Goal: Information Seeking & Learning: Understand process/instructions

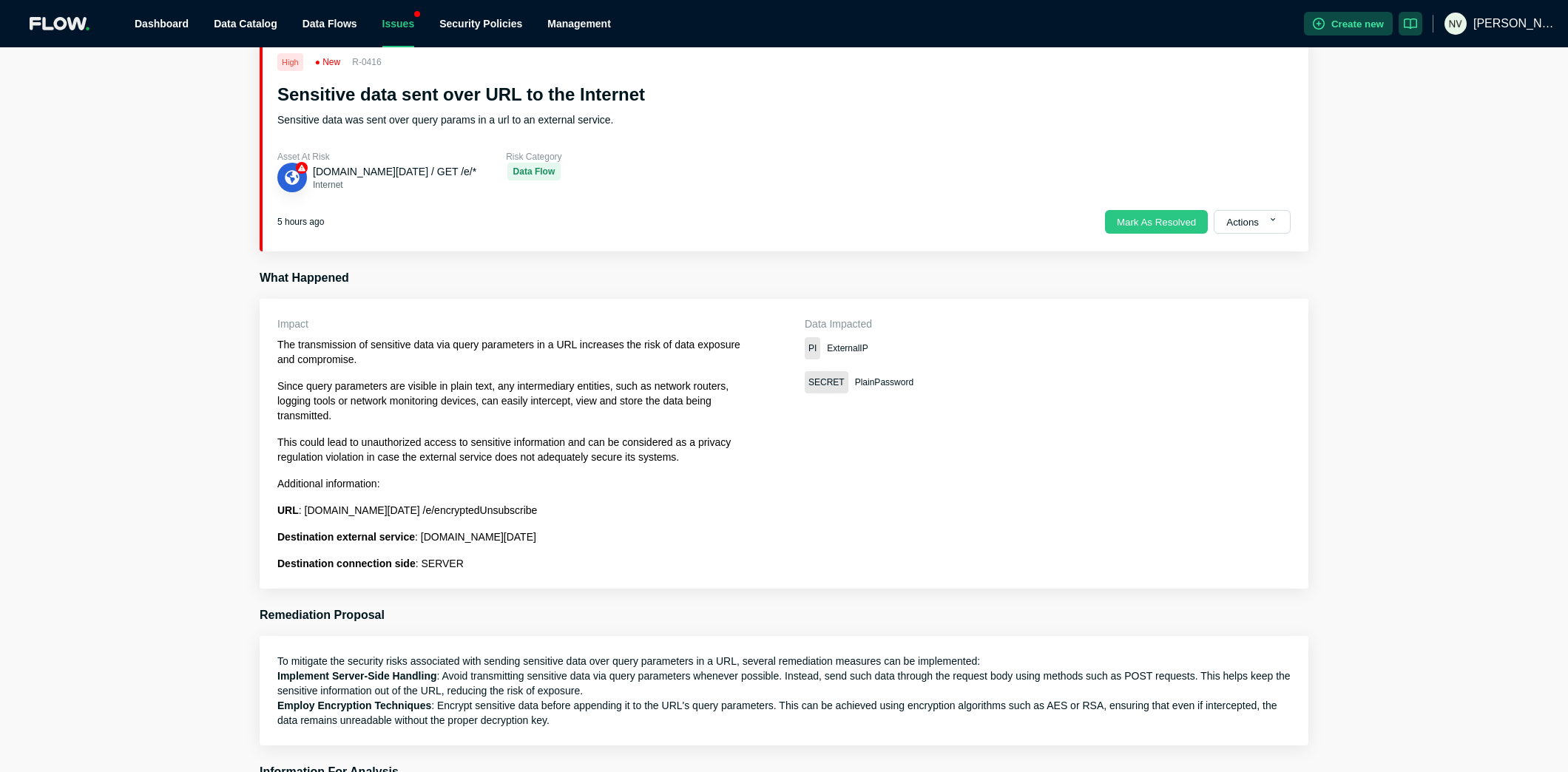
scroll to position [75, 0]
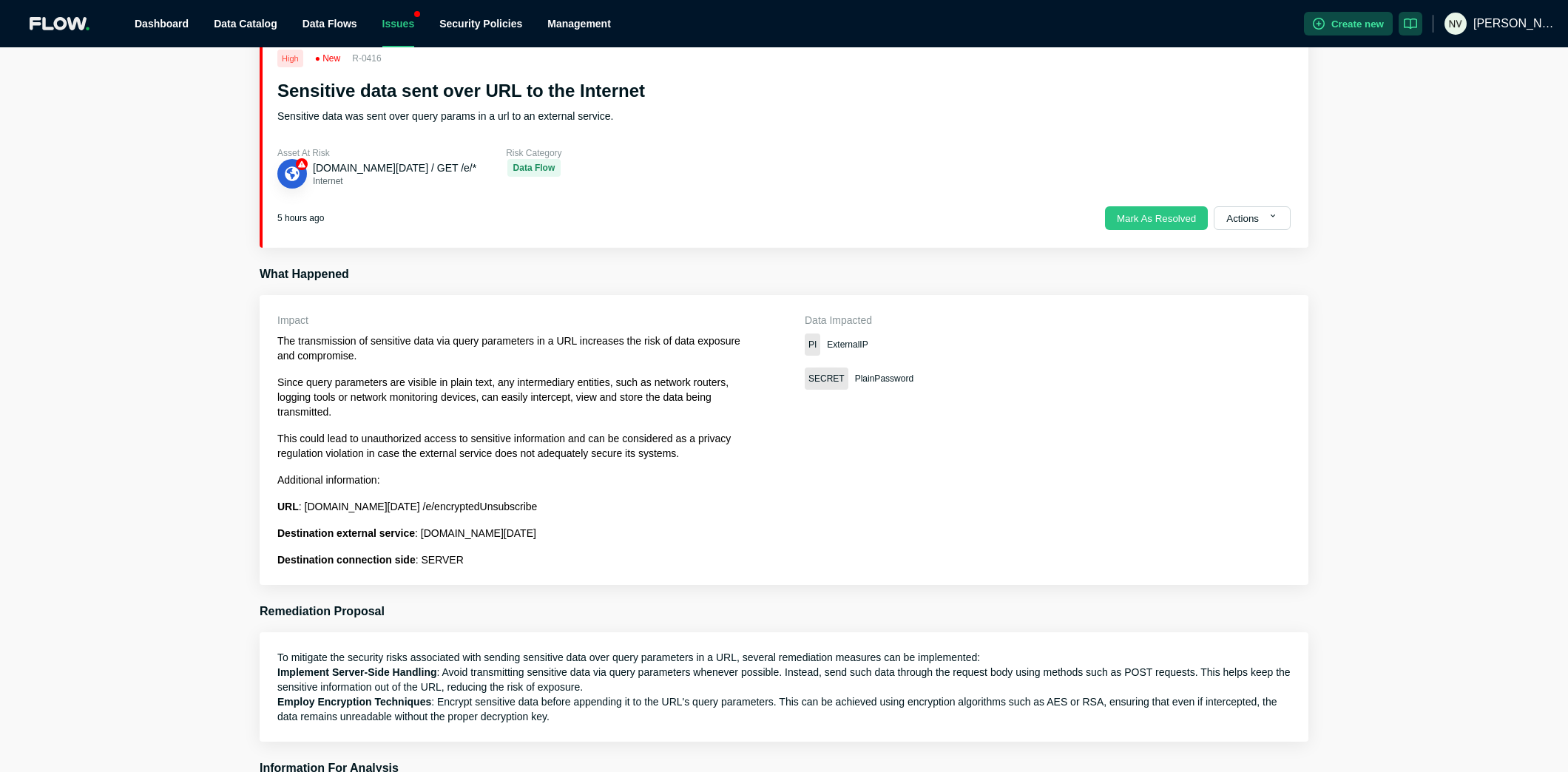
click at [881, 376] on span "PlainPassword" at bounding box center [884, 379] width 58 height 14
copy span "PlainPassword"
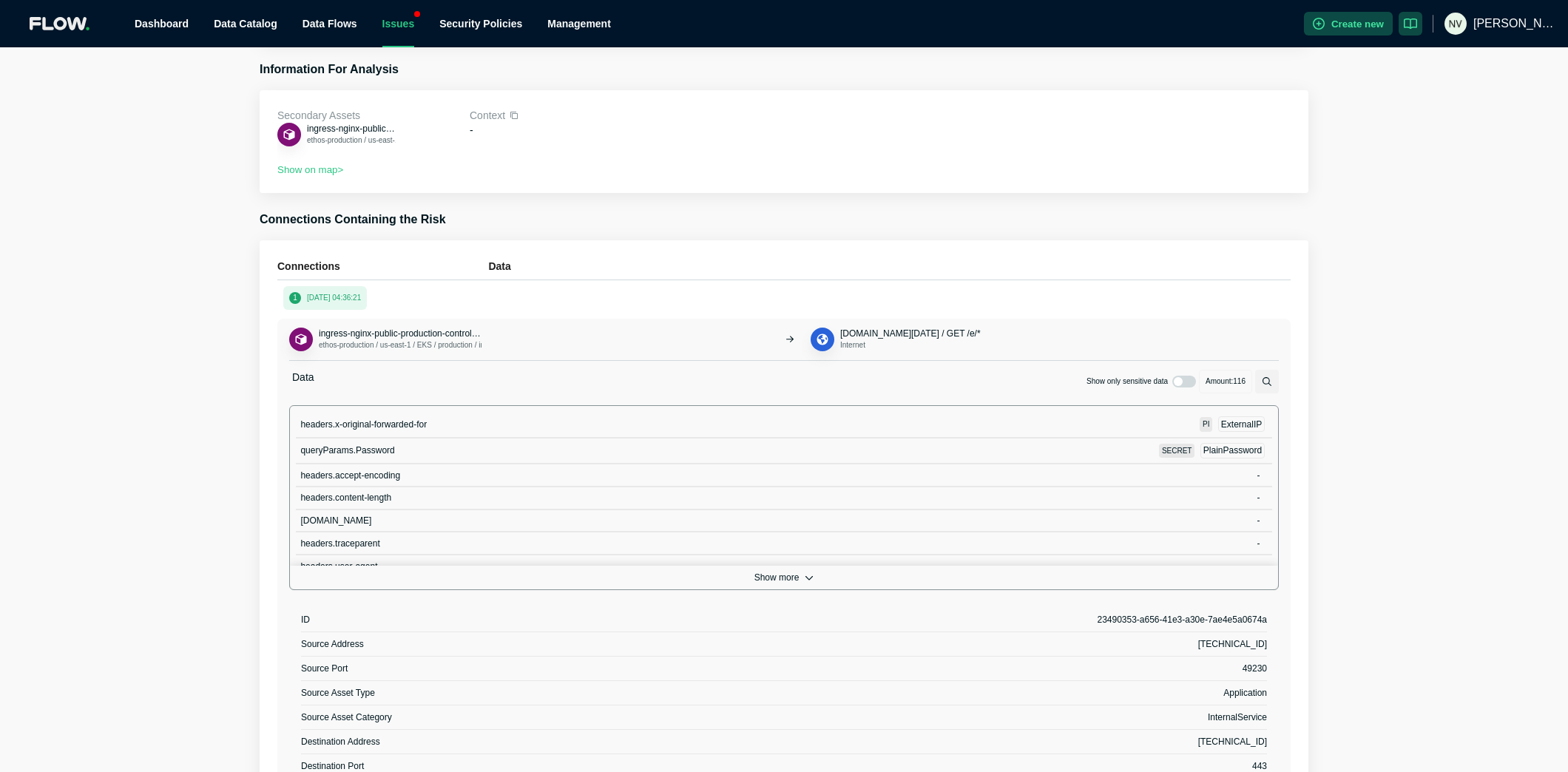
scroll to position [814, 0]
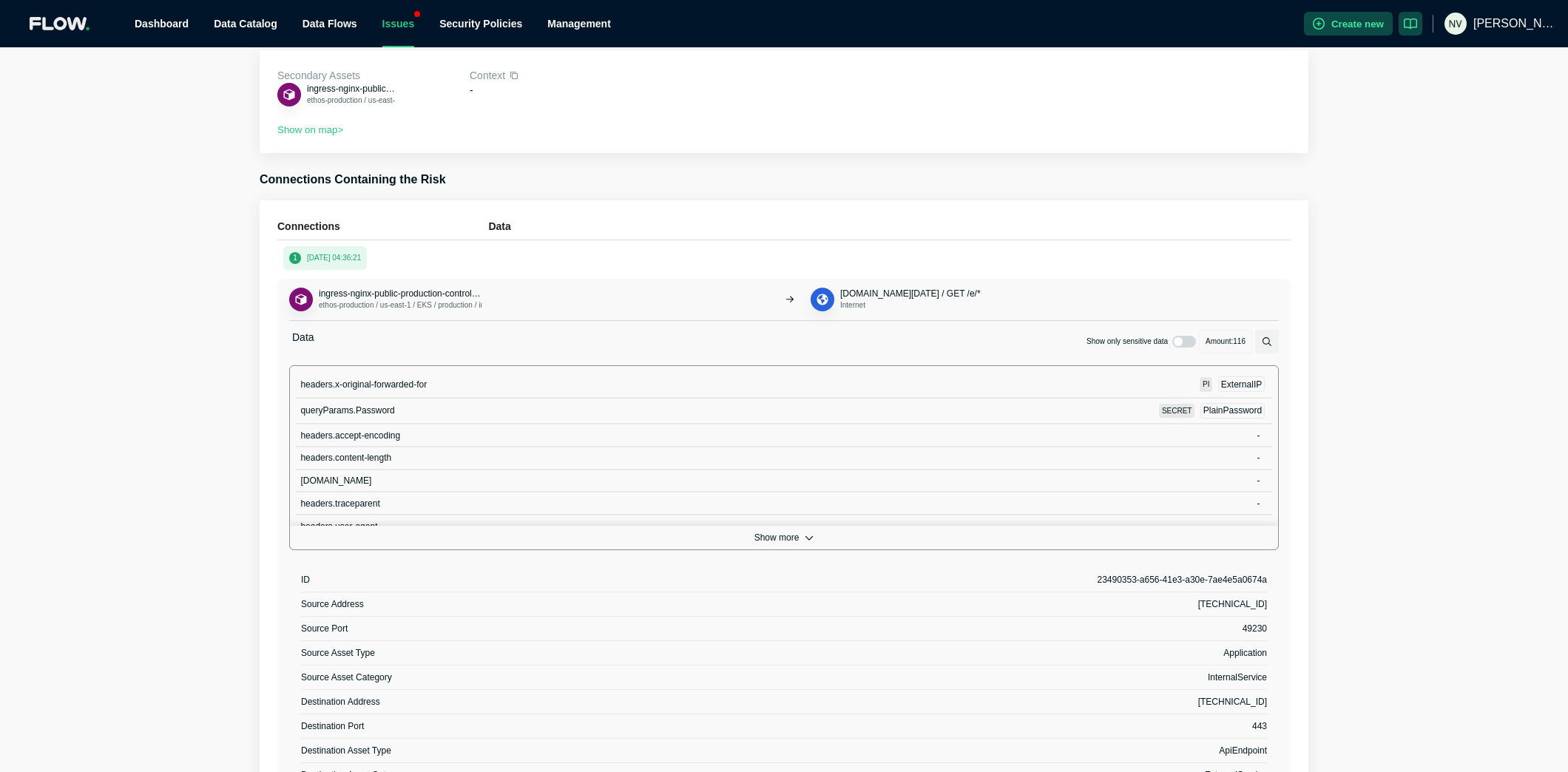
click at [332, 408] on span "queryParams.Password" at bounding box center [347, 411] width 94 height 11
copy span "queryParams.Password"
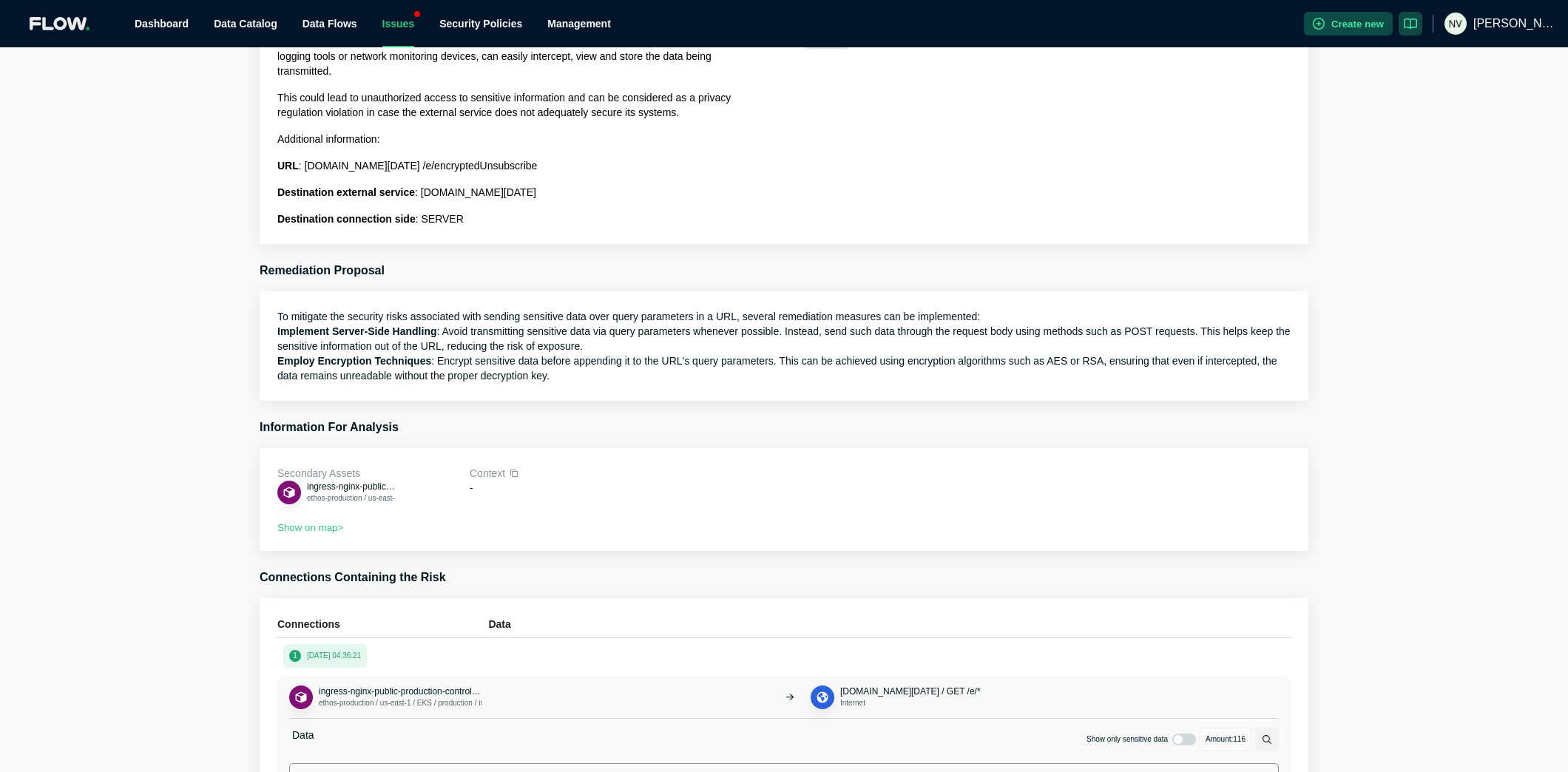
scroll to position [0, 0]
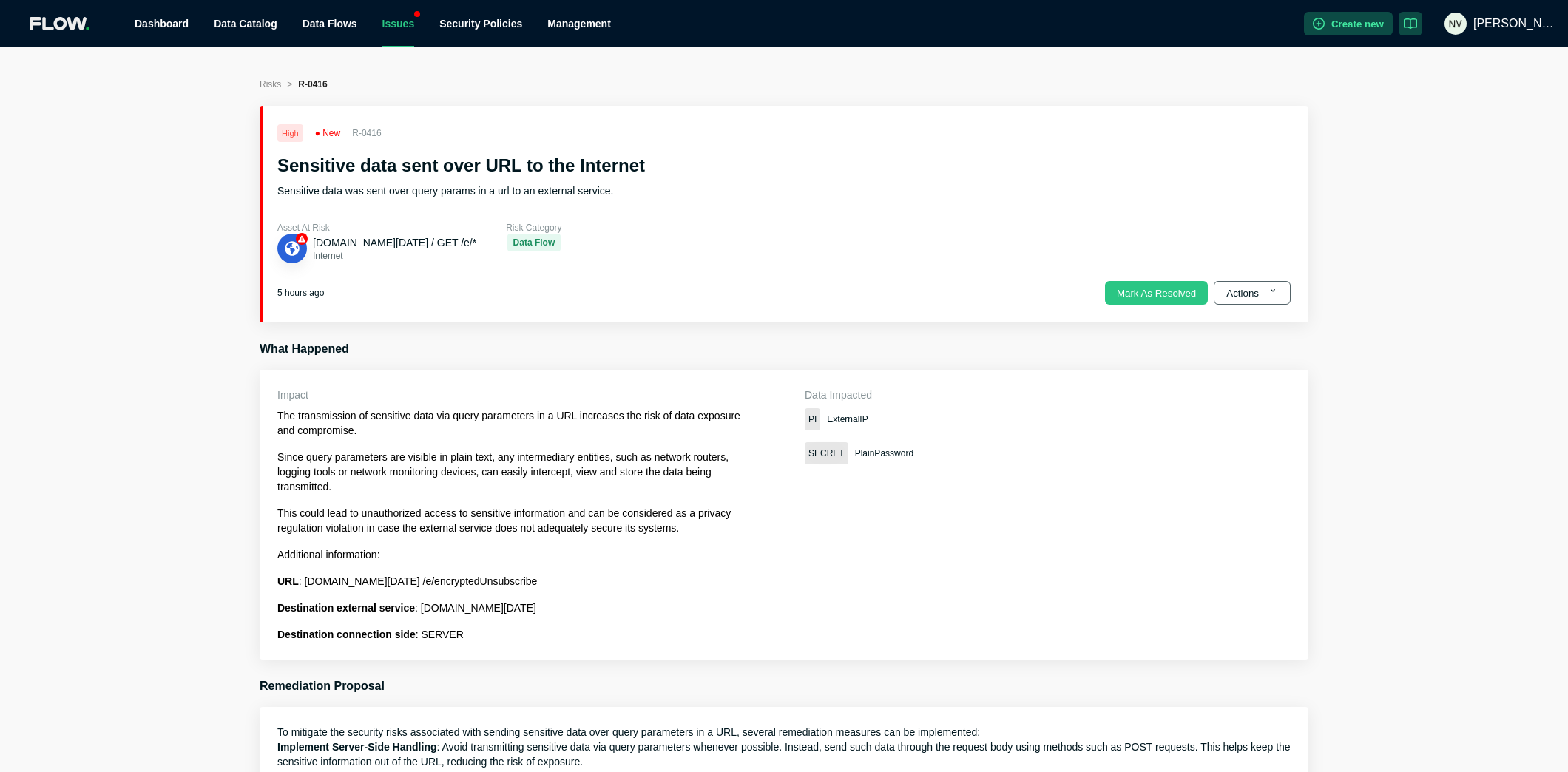
click at [1264, 301] on button "Actions" at bounding box center [1252, 293] width 77 height 23
click at [1236, 398] on button "Dismiss" at bounding box center [1227, 396] width 69 height 30
click at [1237, 398] on button "Dismiss" at bounding box center [1227, 396] width 69 height 30
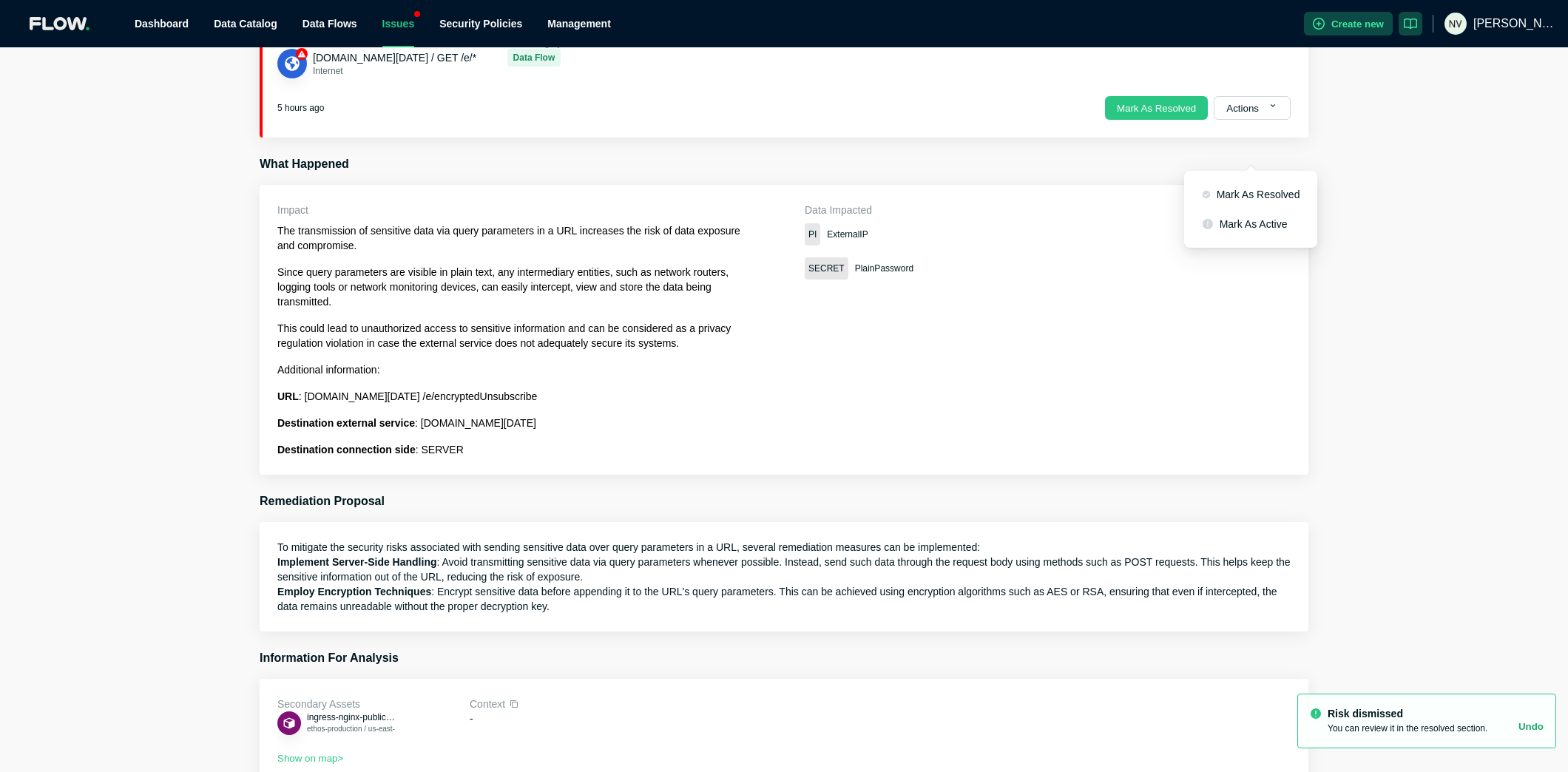
scroll to position [142, 0]
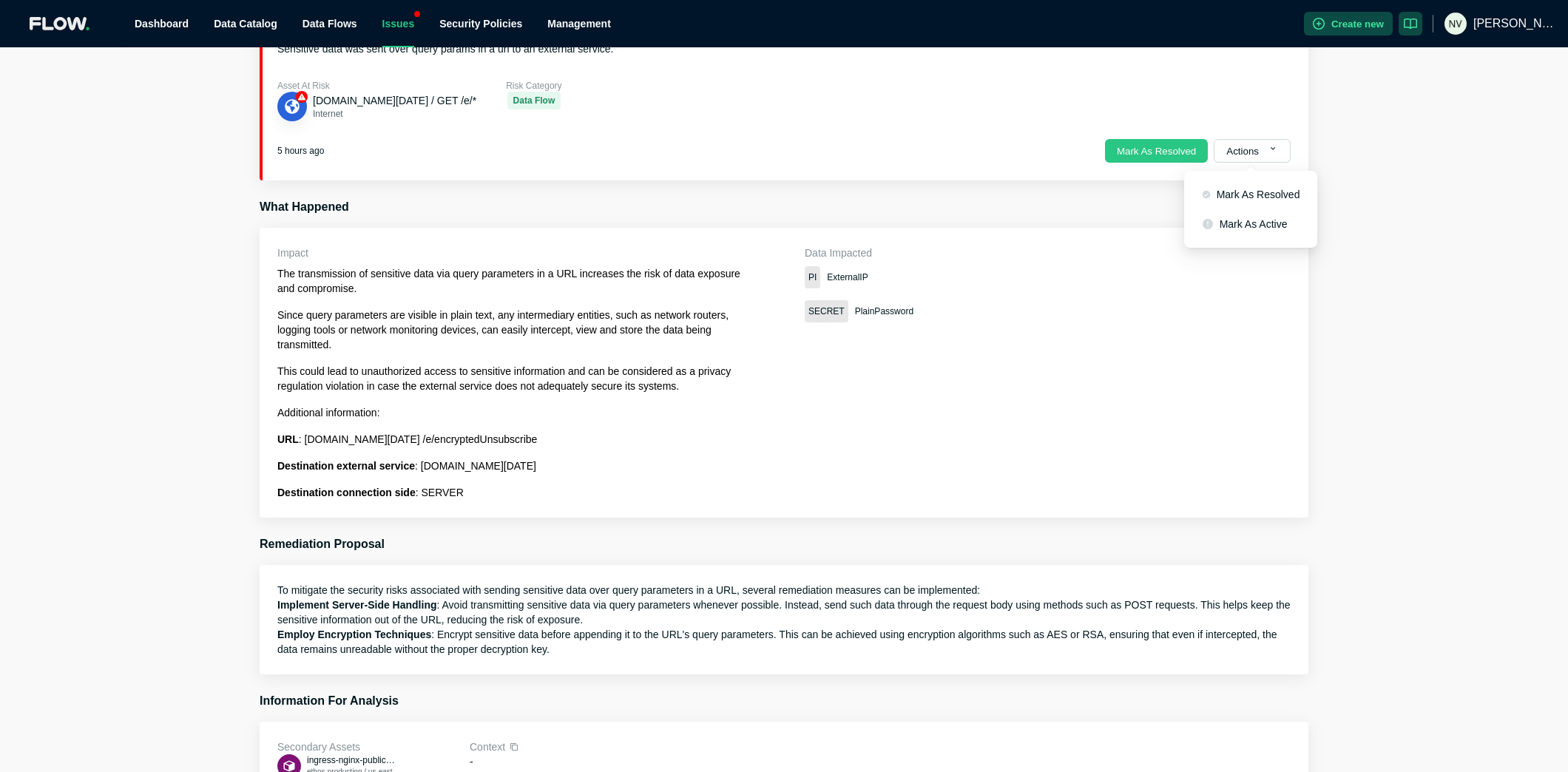
click at [484, 436] on p "URL : links.m.tomorrow.me /e/encryptedUnsubscribe" at bounding box center [512, 439] width 469 height 14
copy p "encryptedUnsubscribe"
click at [507, 457] on div "The transmission of sensitive data via query parameters in a URL increases the …" at bounding box center [512, 383] width 469 height 233
drag, startPoint x: 528, startPoint y: 435, endPoint x: 301, endPoint y: 437, distance: 227.0
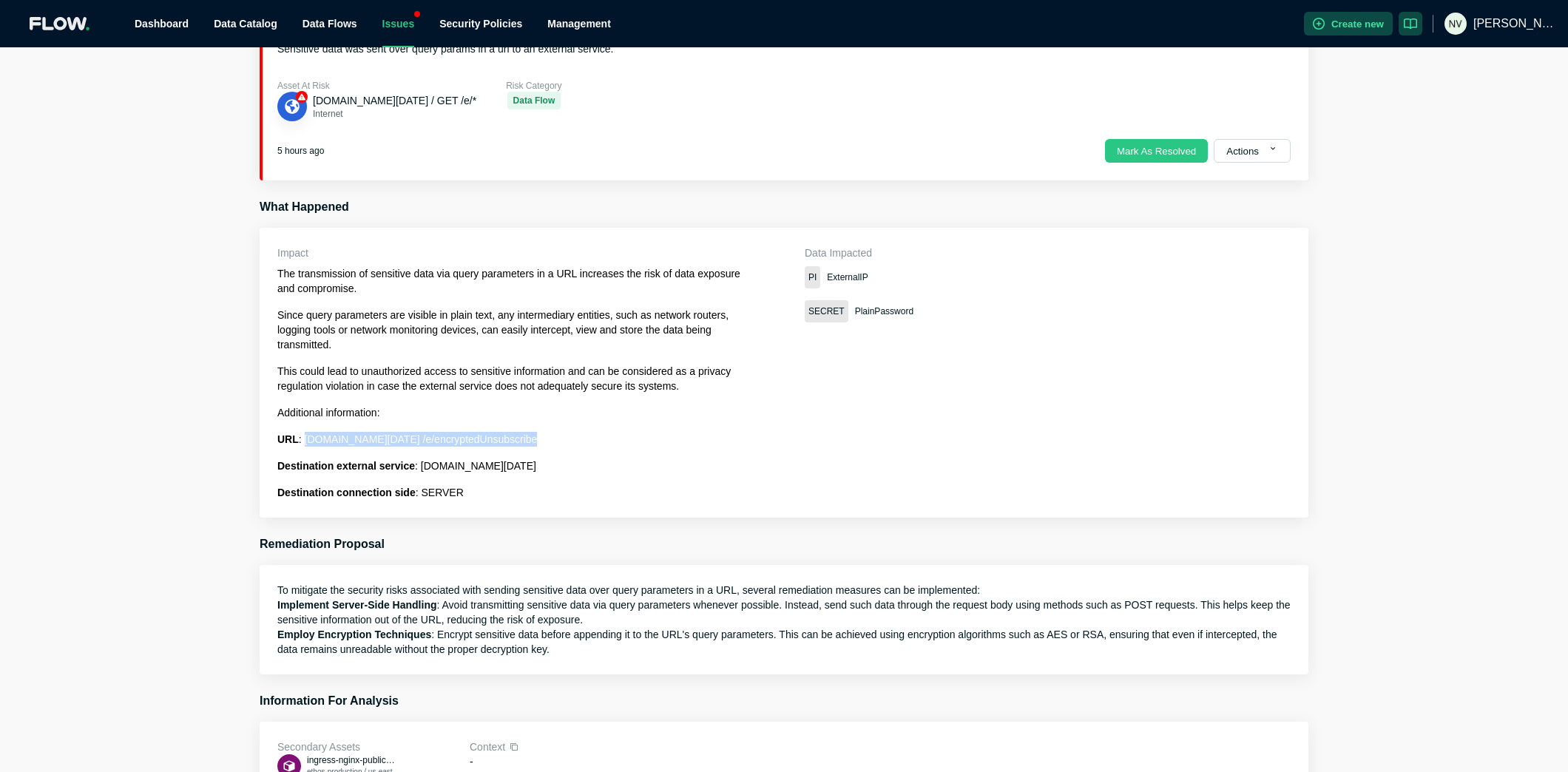
click at [301, 437] on p "URL : links.m.tomorrow.me /e/encryptedUnsubscribe" at bounding box center [512, 439] width 469 height 14
copy p "links.m.tomorrow.me /e/encryptedUnsubscribe"
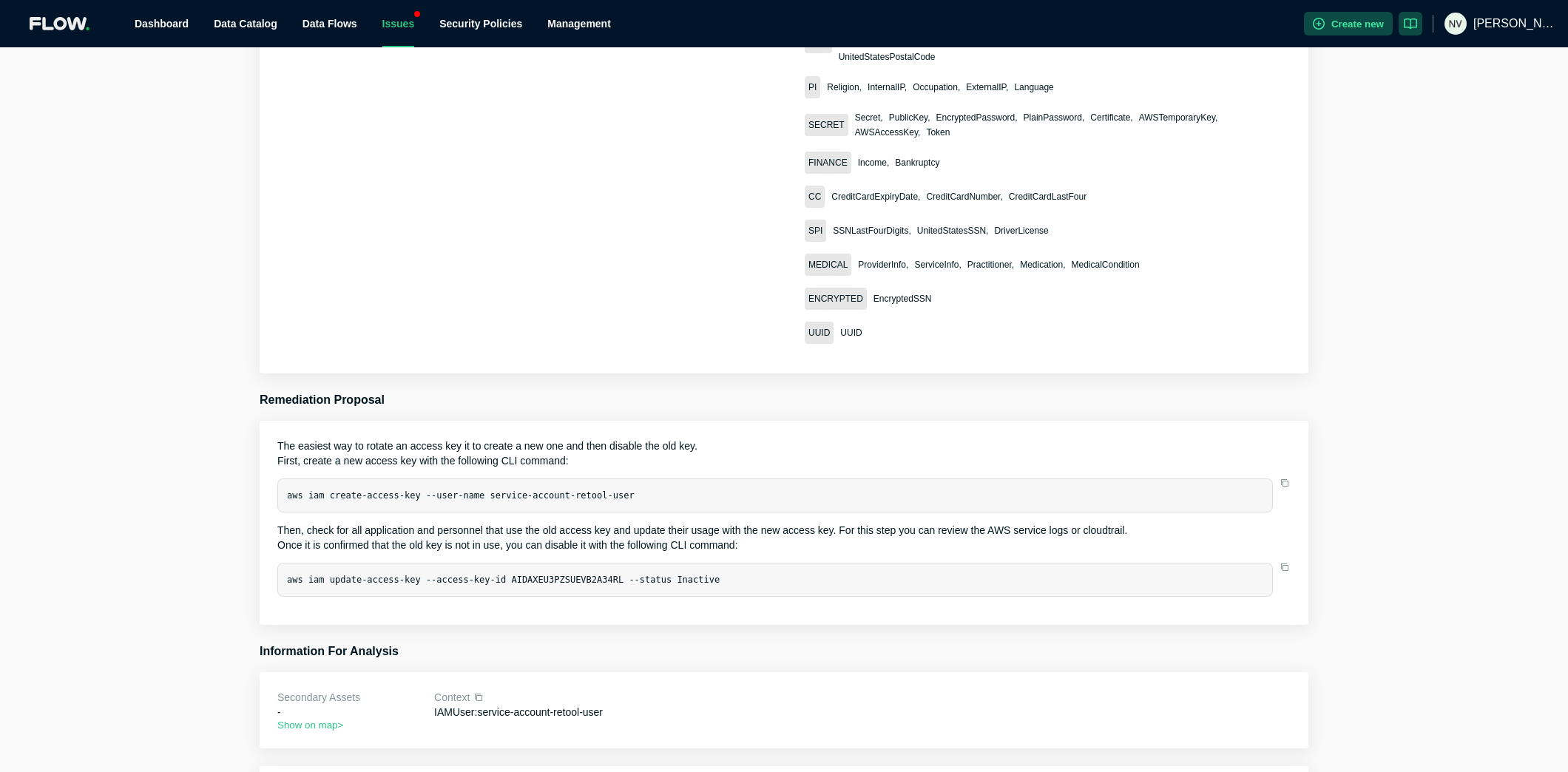
scroll to position [650, 0]
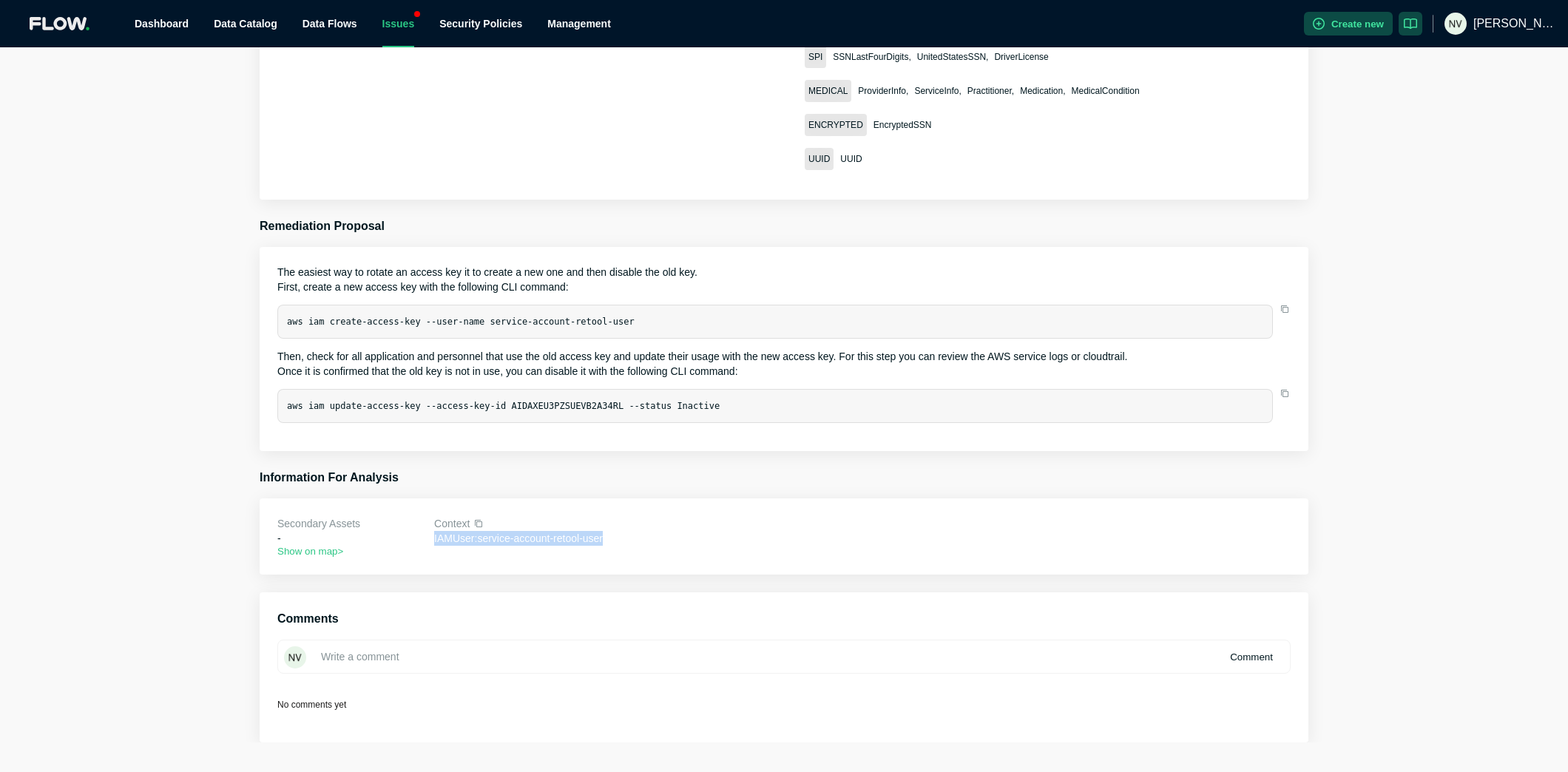
drag, startPoint x: 436, startPoint y: 533, endPoint x: 630, endPoint y: 537, distance: 194.0
click at [630, 537] on p "IAMUser : service-account-retool-user" at bounding box center [637, 539] width 406 height 14
click at [549, 401] on code "aws iam update-access-key --access-key-id AIDAXEU3PZSUEVB2A34RL --status Inacti…" at bounding box center [504, 407] width 433 height 11
click at [692, 401] on code "aws iam update-access-key --access-key-id AIDAXEU3PZSUEVB2A34RL --status Inacti…" at bounding box center [504, 407] width 433 height 11
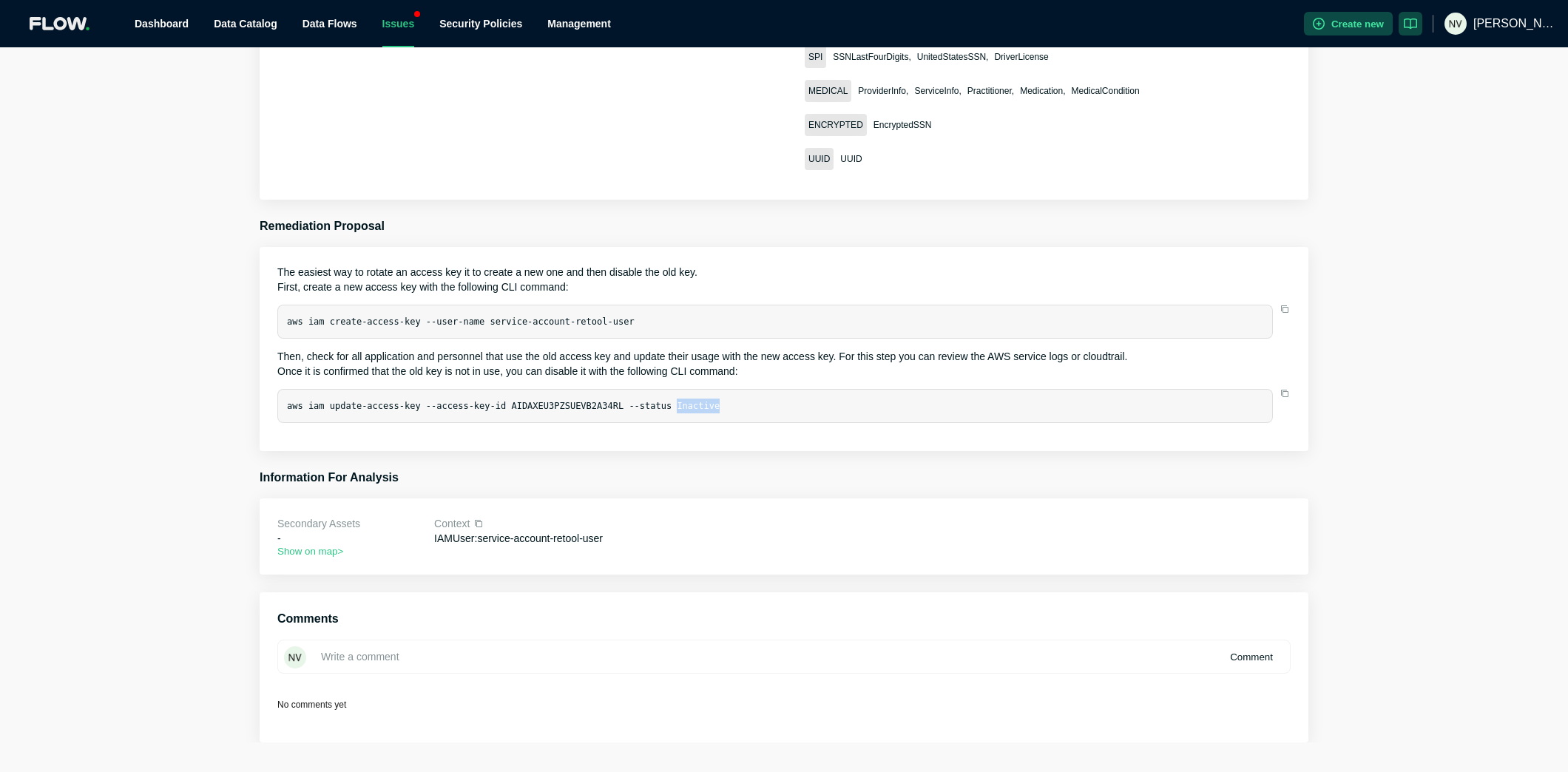
click at [692, 401] on code "aws iam update-access-key --access-key-id AIDAXEU3PZSUEVB2A34RL --status Inacti…" at bounding box center [504, 407] width 433 height 11
click at [644, 401] on code "aws iam update-access-key --access-key-id AIDAXEU3PZSUEVB2A34RL --status Inacti…" at bounding box center [504, 407] width 433 height 11
click at [557, 390] on div "aws iam update-access-key --access-key-id AIDAXEU3PZSUEVB2A34RL --status Inacti…" at bounding box center [775, 407] width 995 height 34
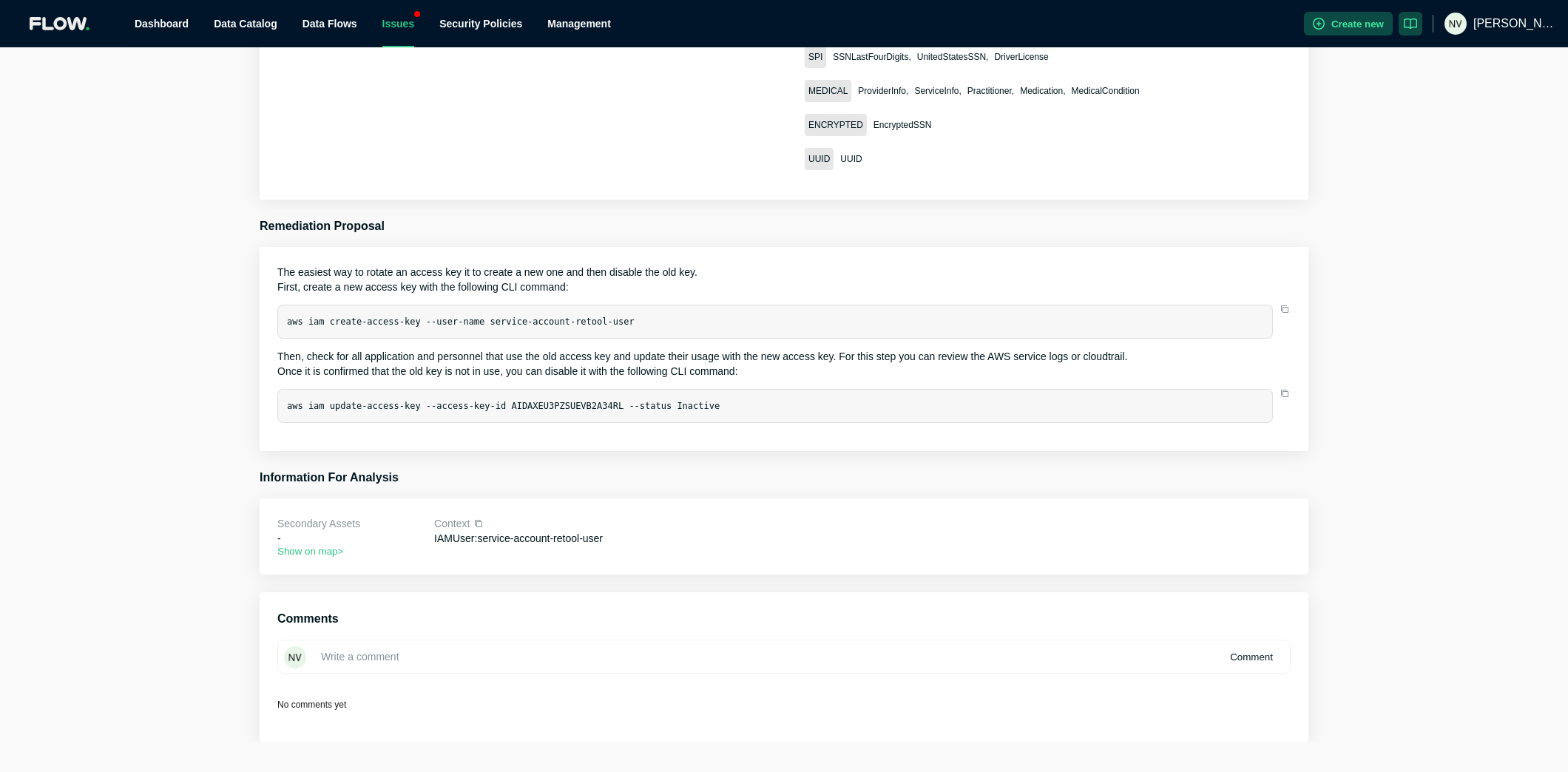
click at [488, 402] on div "aws iam update-access-key --access-key-id AIDAXEU3PZSUEVB2A34RL --status Inacti…" at bounding box center [775, 407] width 995 height 34
click at [439, 401] on code "aws iam update-access-key --access-key-id AIDAXEU3PZSUEVB2A34RL --status Inacti…" at bounding box center [504, 407] width 433 height 11
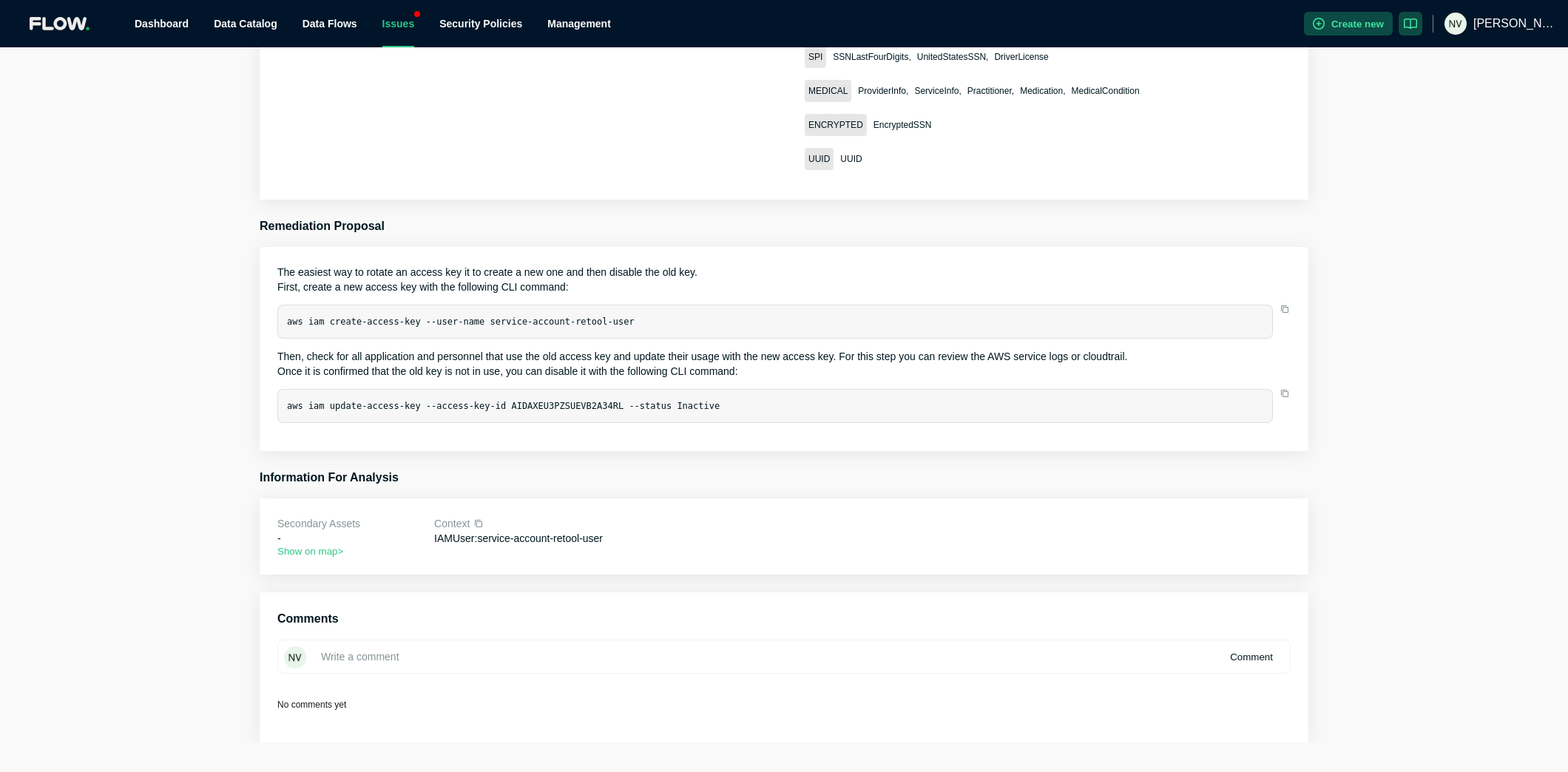
click at [340, 401] on code "aws iam update-access-key --access-key-id AIDAXEU3PZSUEVB2A34RL --status Inacti…" at bounding box center [504, 407] width 433 height 11
drag, startPoint x: 285, startPoint y: 388, endPoint x: 381, endPoint y: 380, distance: 96.3
click at [381, 390] on div "aws iam update-access-key --access-key-id AIDAXEU3PZSUEVB2A34RL --status Inacti…" at bounding box center [775, 407] width 995 height 34
click at [371, 265] on p "The easiest way to rotate an access key it to create a new one and then disable…" at bounding box center [784, 272] width 1013 height 14
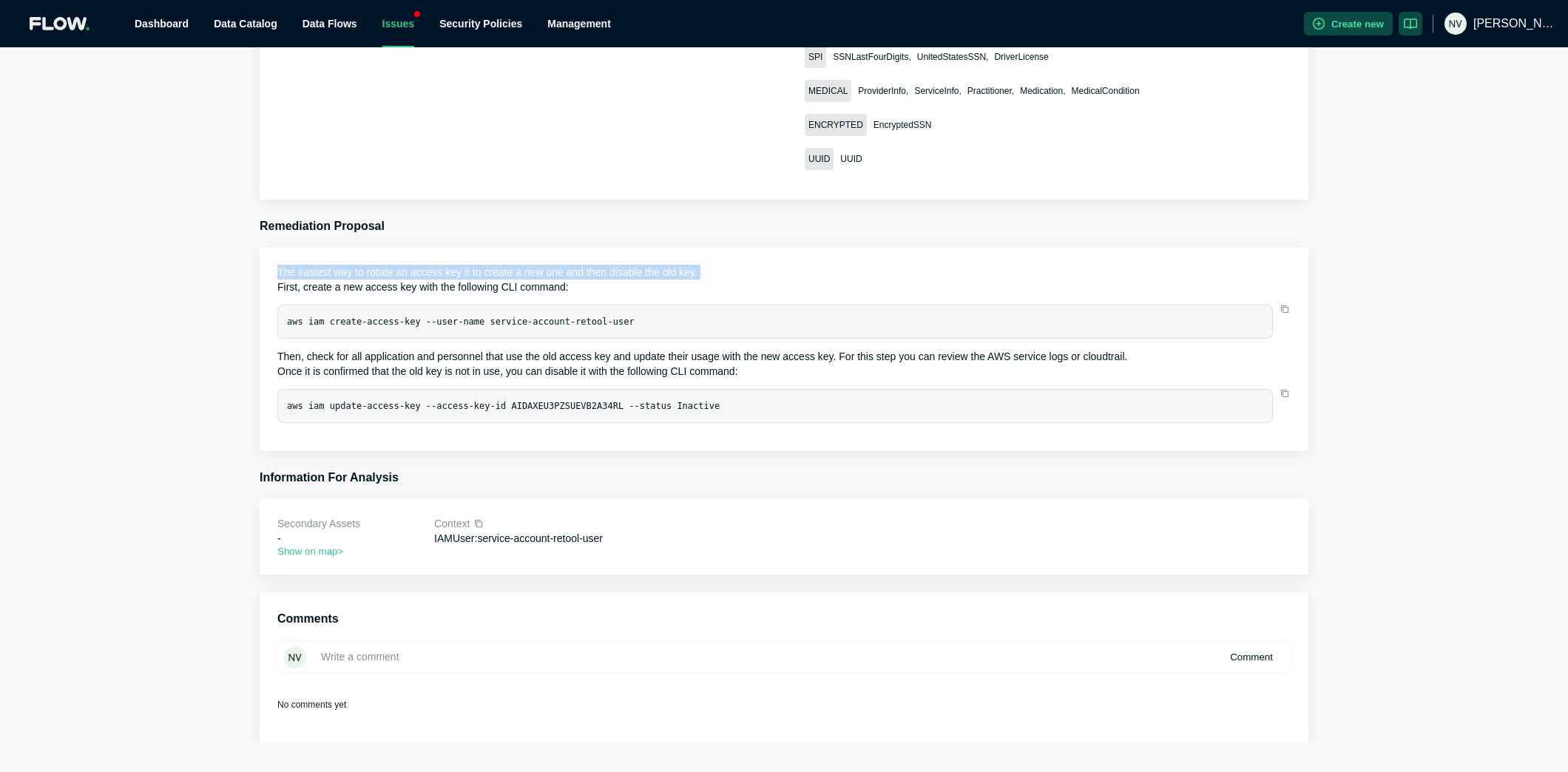
click at [371, 265] on p "The easiest way to rotate an access key it to create a new one and then disable…" at bounding box center [784, 272] width 1013 height 14
click at [346, 280] on p "First, create a new access key with the following CLI command:" at bounding box center [784, 287] width 1013 height 14
click at [344, 317] on code "aws iam create-access-key --user-name service-account-retool-user" at bounding box center [460, 322] width 347 height 11
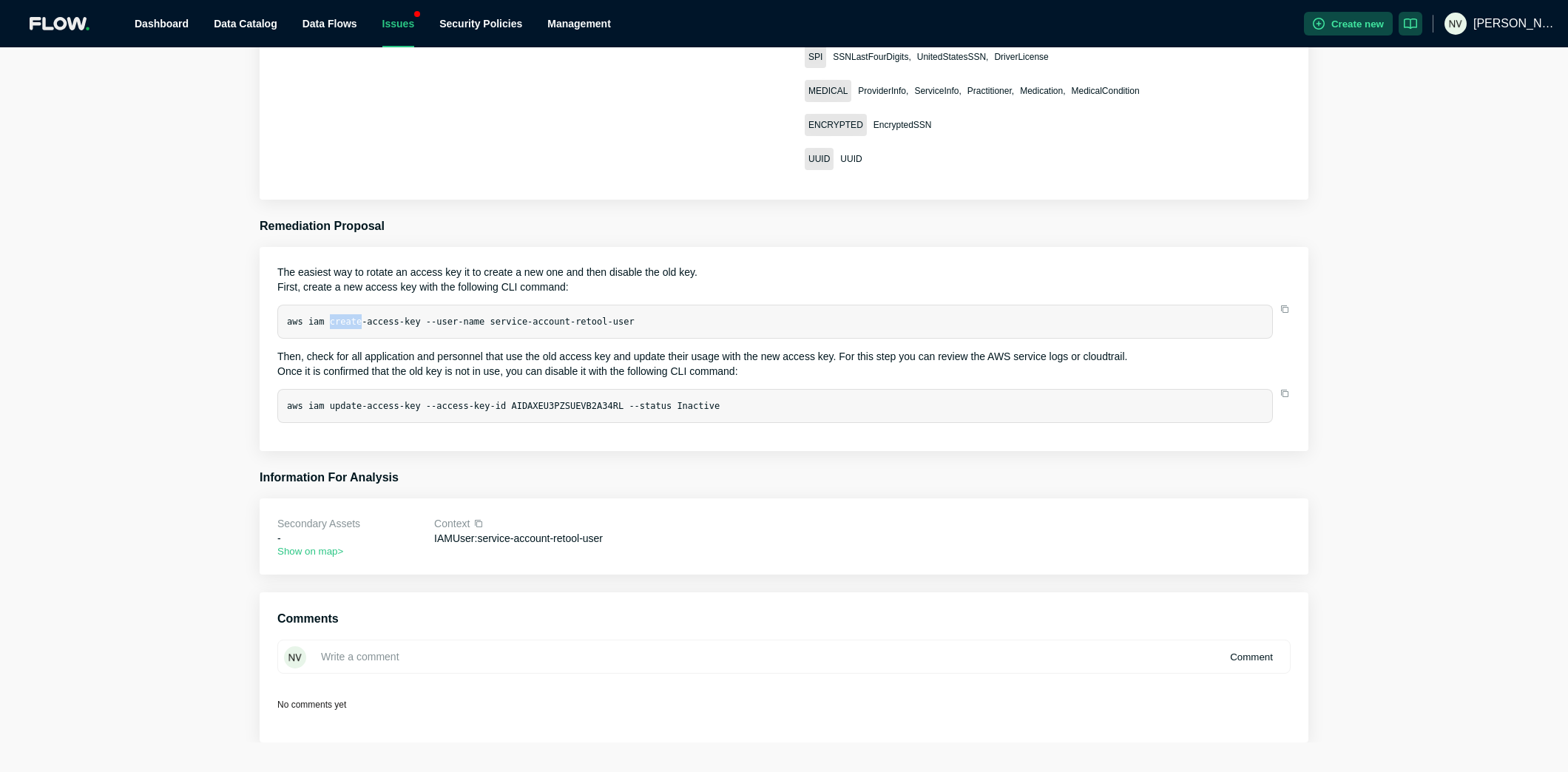
click at [344, 317] on code "aws iam create-access-key --user-name service-account-retool-user" at bounding box center [460, 322] width 347 height 11
click at [394, 349] on p "Then, check for all application and personnel that use the old access key and u…" at bounding box center [784, 356] width 1013 height 14
click at [498, 364] on p "Once it is confirmed that the old key is not in use, you can disable it with th…" at bounding box center [784, 371] width 1013 height 14
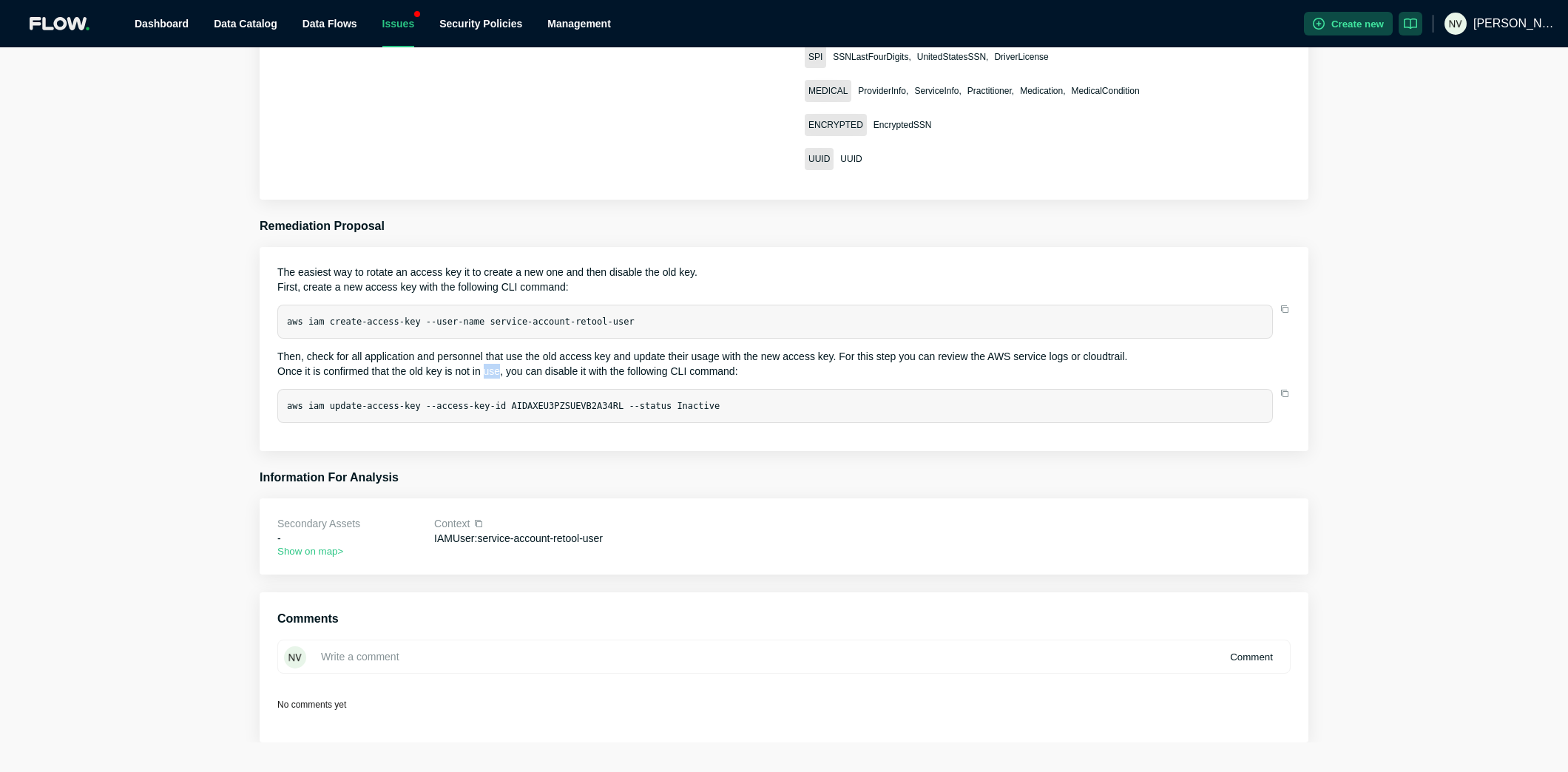
click at [498, 364] on p "Once it is confirmed that the old key is not in use, you can disable it with th…" at bounding box center [784, 371] width 1013 height 14
click at [624, 364] on p "Once it is confirmed that the old key is not in use, you can disable it with th…" at bounding box center [784, 371] width 1013 height 14
click at [705, 349] on p "Then, check for all application and personnel that use the old access key and u…" at bounding box center [784, 356] width 1013 height 14
click at [444, 349] on p "Then, check for all application and personnel that use the old access key and u…" at bounding box center [784, 356] width 1013 height 14
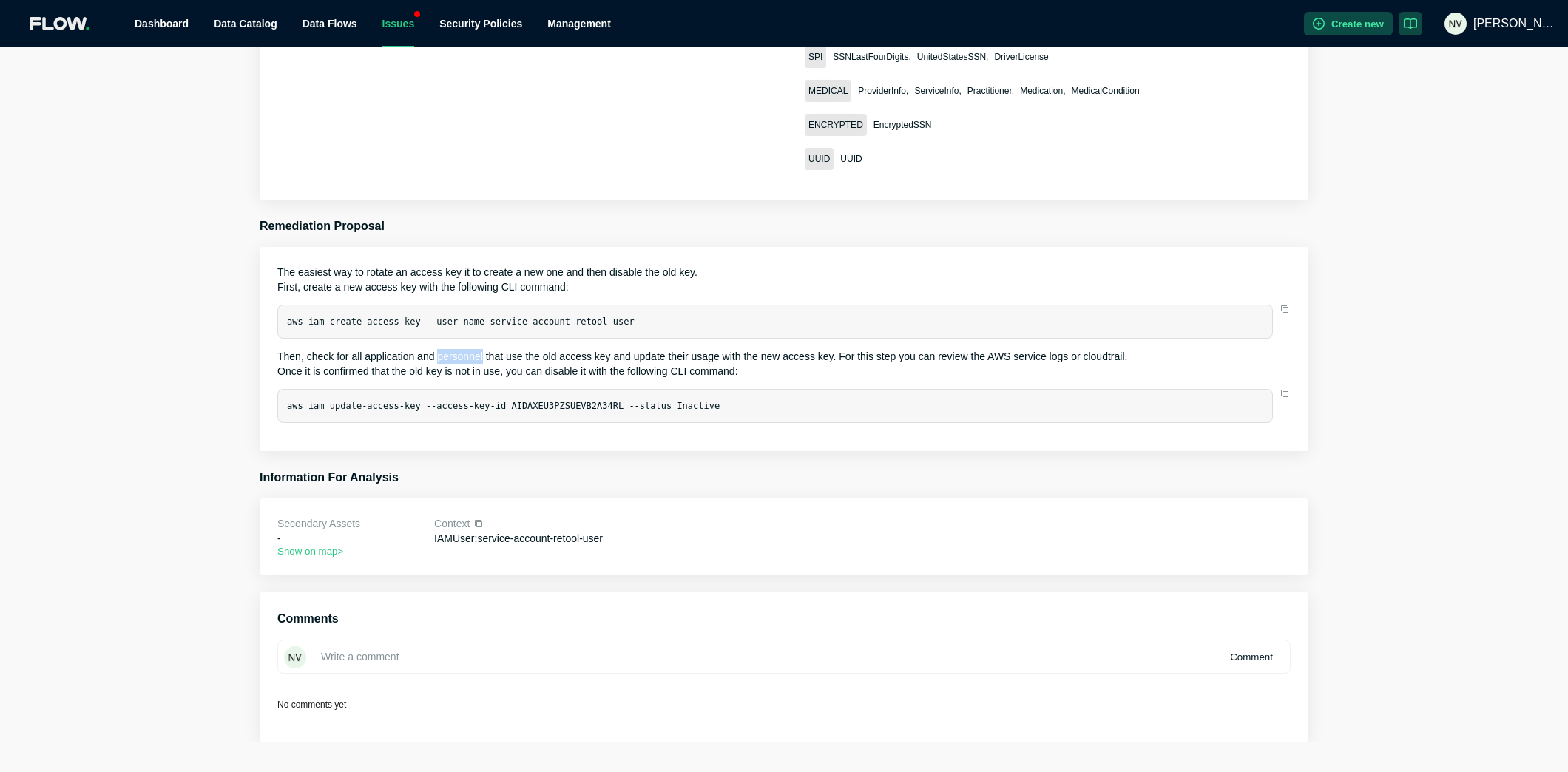
click at [444, 349] on p "Then, check for all application and personnel that use the old access key and u…" at bounding box center [784, 356] width 1013 height 14
click at [574, 349] on p "Then, check for all application and personnel that use the old access key and u…" at bounding box center [784, 356] width 1013 height 14
click at [689, 364] on p "Once it is confirmed that the old key is not in use, you can disable it with th…" at bounding box center [784, 371] width 1013 height 14
click at [730, 349] on p "Then, check for all application and personnel that use the old access key and u…" at bounding box center [784, 356] width 1013 height 14
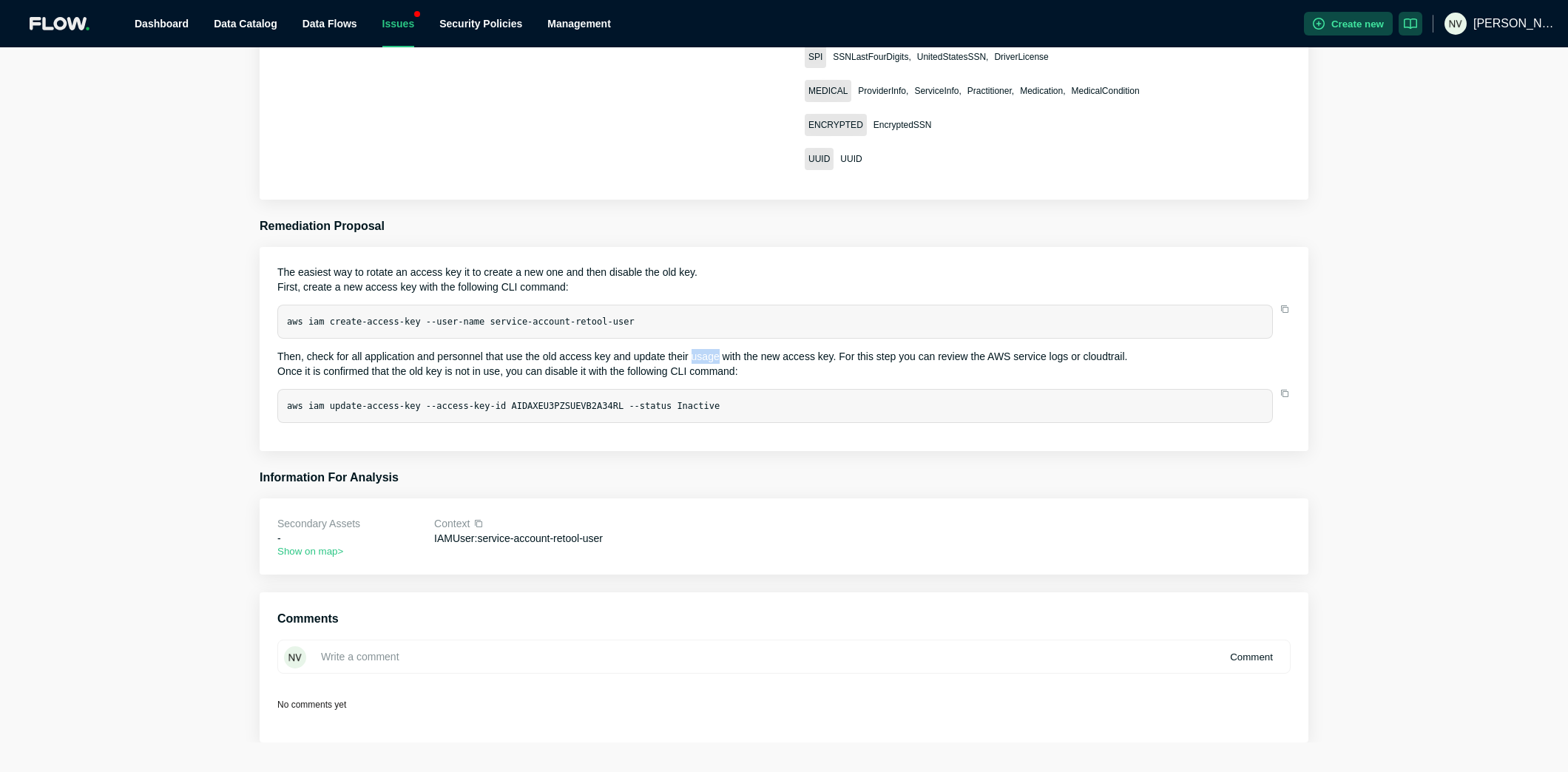
click at [730, 349] on p "Then, check for all application and personnel that use the old access key and u…" at bounding box center [784, 356] width 1013 height 14
click at [826, 349] on p "Then, check for all application and personnel that use the old access key and u…" at bounding box center [784, 356] width 1013 height 14
drag, startPoint x: 275, startPoint y: 253, endPoint x: 872, endPoint y: 409, distance: 617.0
click at [872, 409] on section "The easiest way to rotate an access key it to create a new one and then disable…" at bounding box center [784, 348] width 1049 height 204
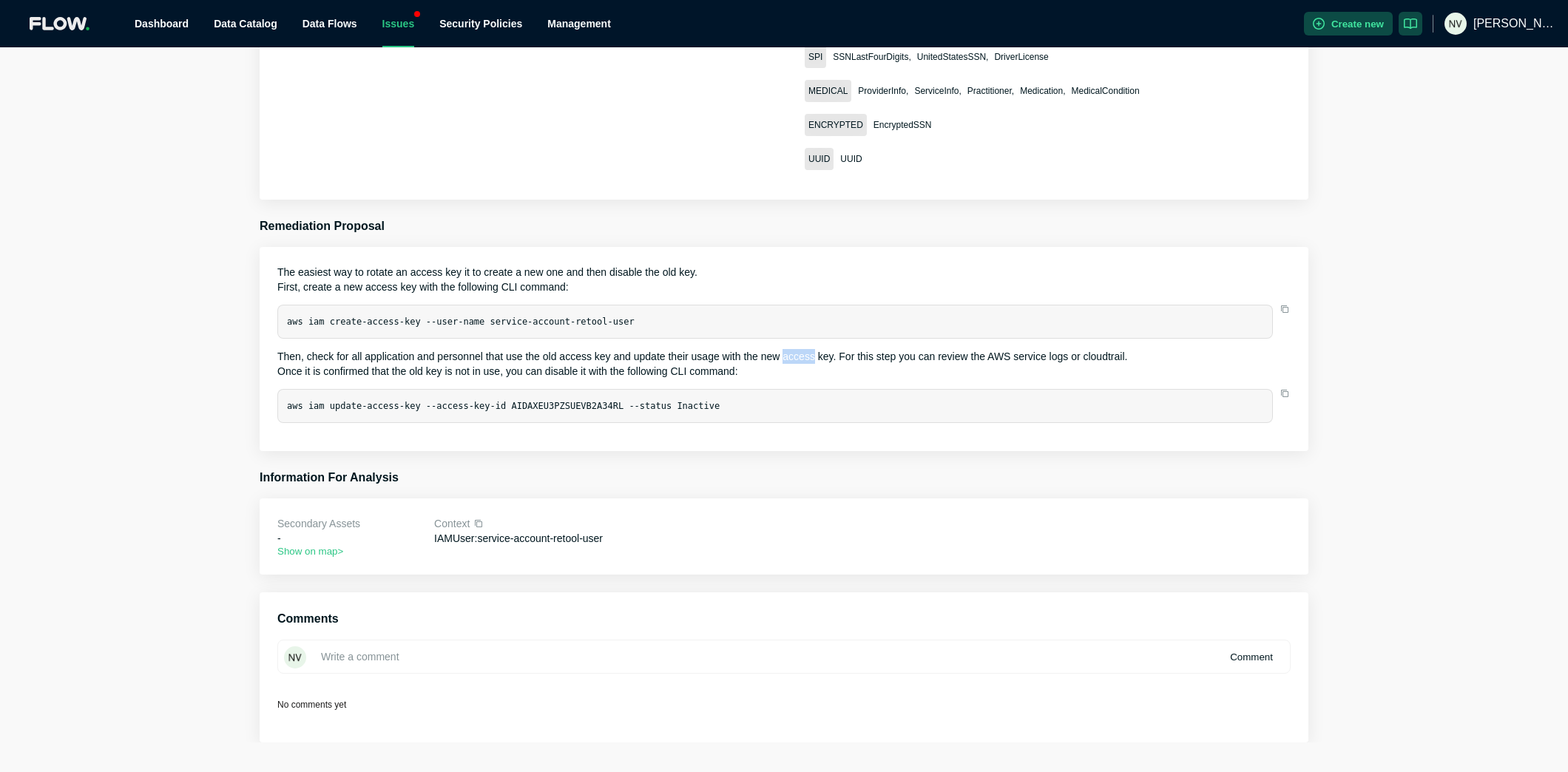
copy p "The easiest way to rotate an access key it to create a new one and then disable…"
click at [204, 259] on div "Risks > R-0405 High ● New R-0405 User with access to sensitive data and access …" at bounding box center [784, 92] width 1568 height 1299
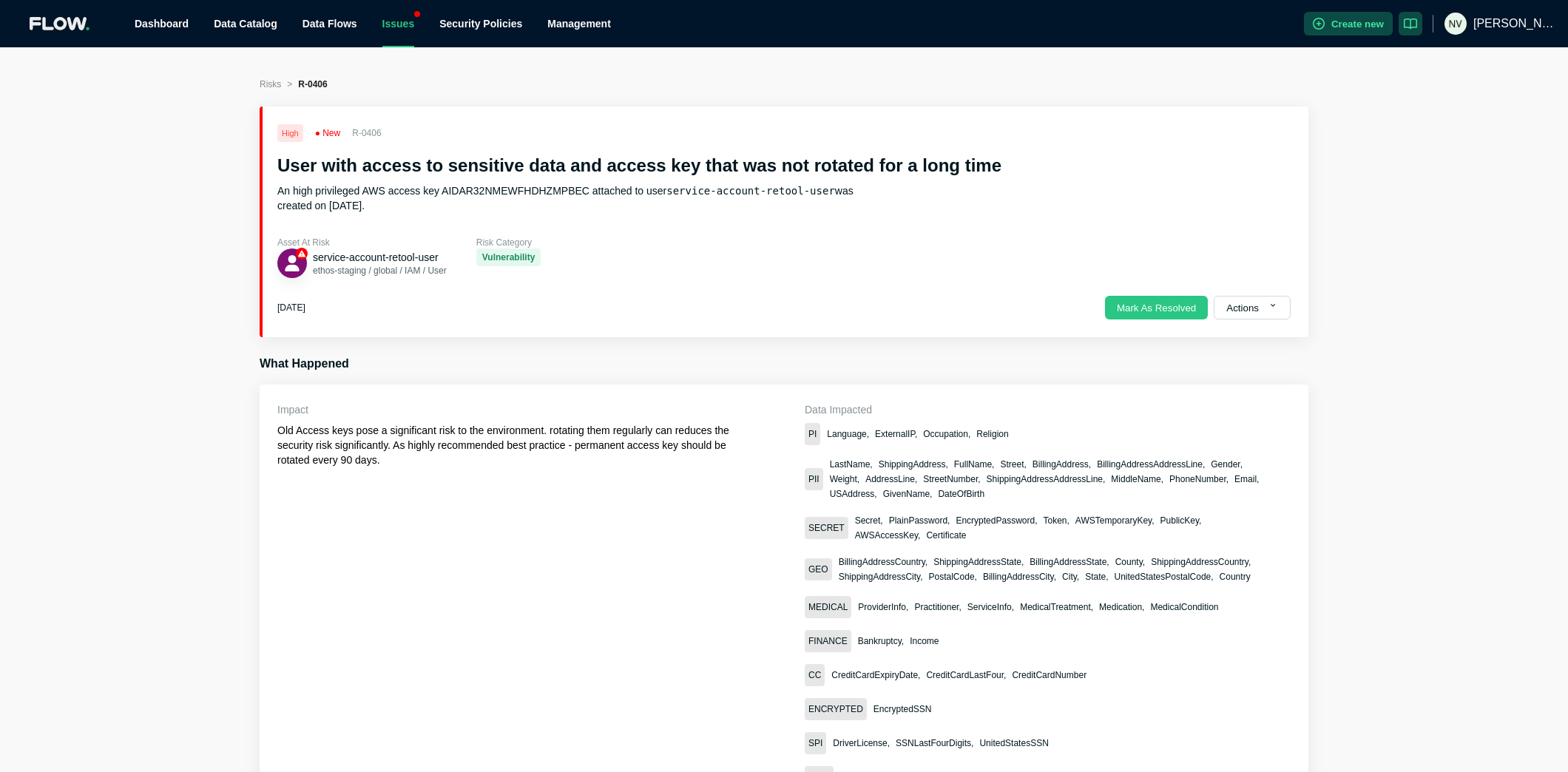
click at [503, 171] on h2 "User with access to sensitive data and access key that was not rotated for a lo…" at bounding box center [784, 165] width 1013 height 23
click at [571, 171] on h2 "User with access to sensitive data and access key that was not rotated for a lo…" at bounding box center [784, 165] width 1013 height 23
click at [635, 168] on h2 "User with access to sensitive data and access key that was not rotated for a lo…" at bounding box center [784, 165] width 1013 height 23
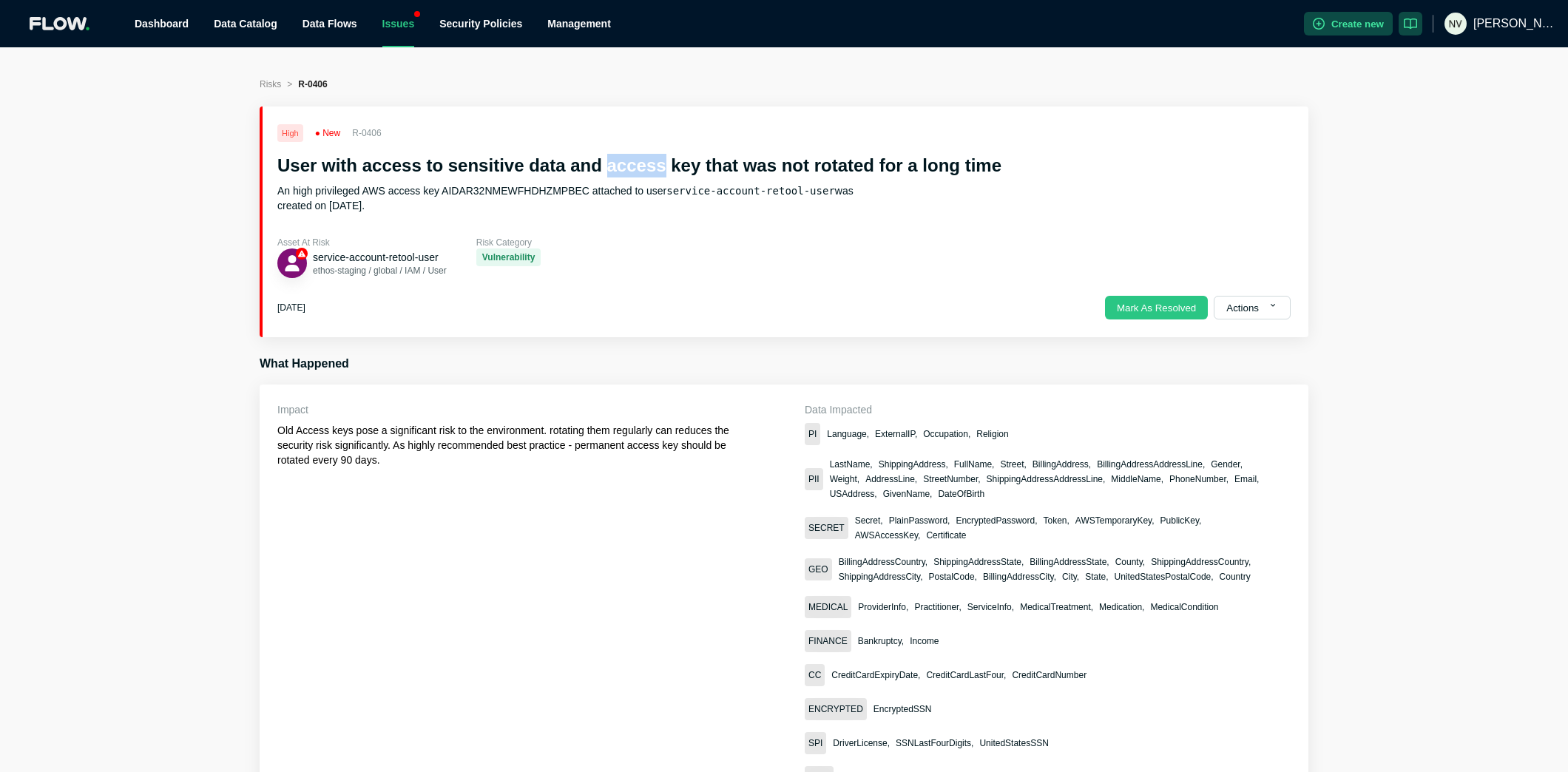
click at [635, 168] on h2 "User with access to sensitive data and access key that was not rotated for a lo…" at bounding box center [784, 165] width 1013 height 23
click at [705, 164] on h2 "User with access to sensitive data and access key that was not rotated for a lo…" at bounding box center [784, 165] width 1013 height 23
drag, startPoint x: 769, startPoint y: 171, endPoint x: 1022, endPoint y: 158, distance: 253.3
click at [1022, 158] on h2 "User with access to sensitive data and access key that was not rotated for a lo…" at bounding box center [784, 165] width 1013 height 23
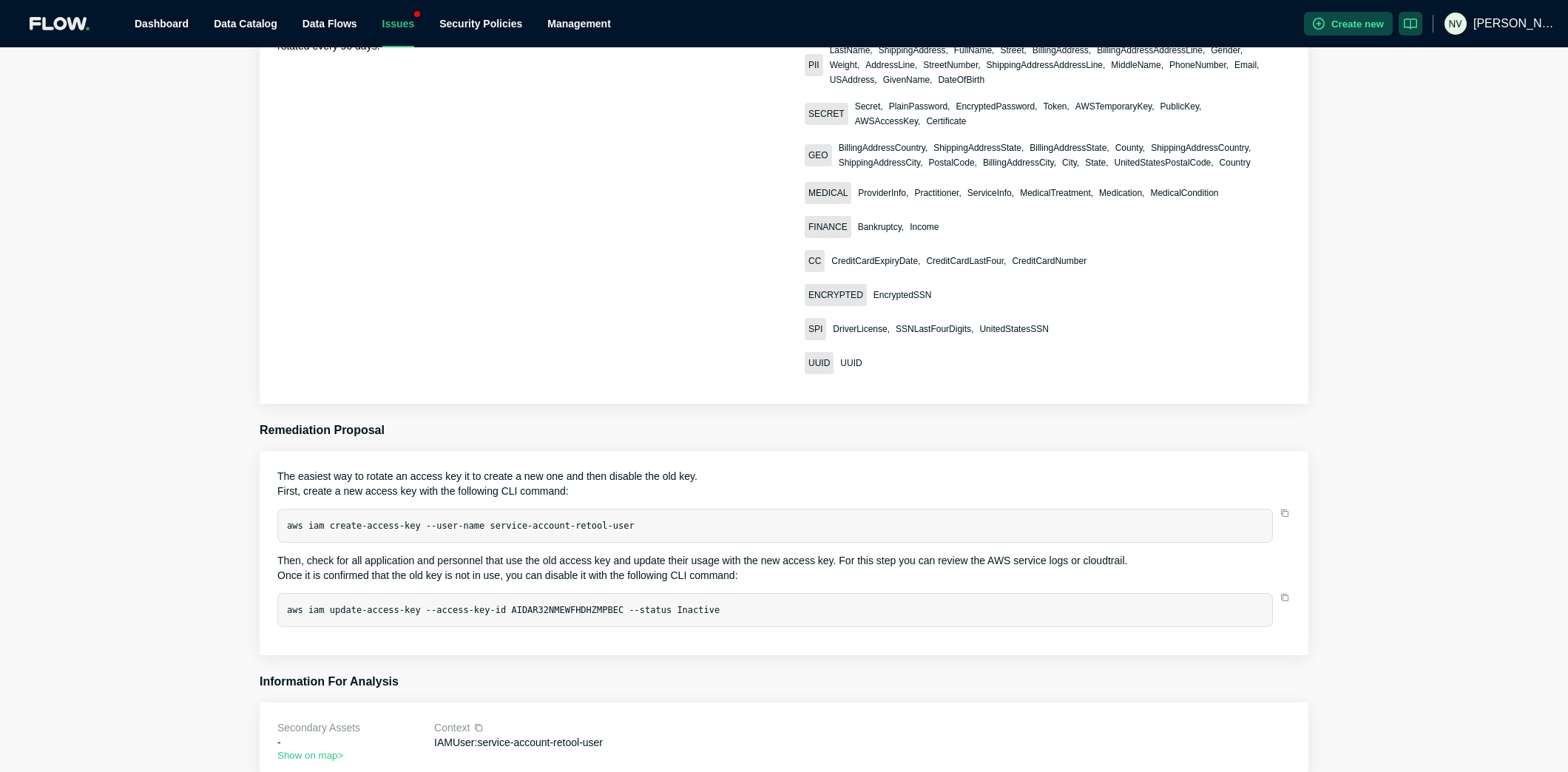
scroll to position [635, 0]
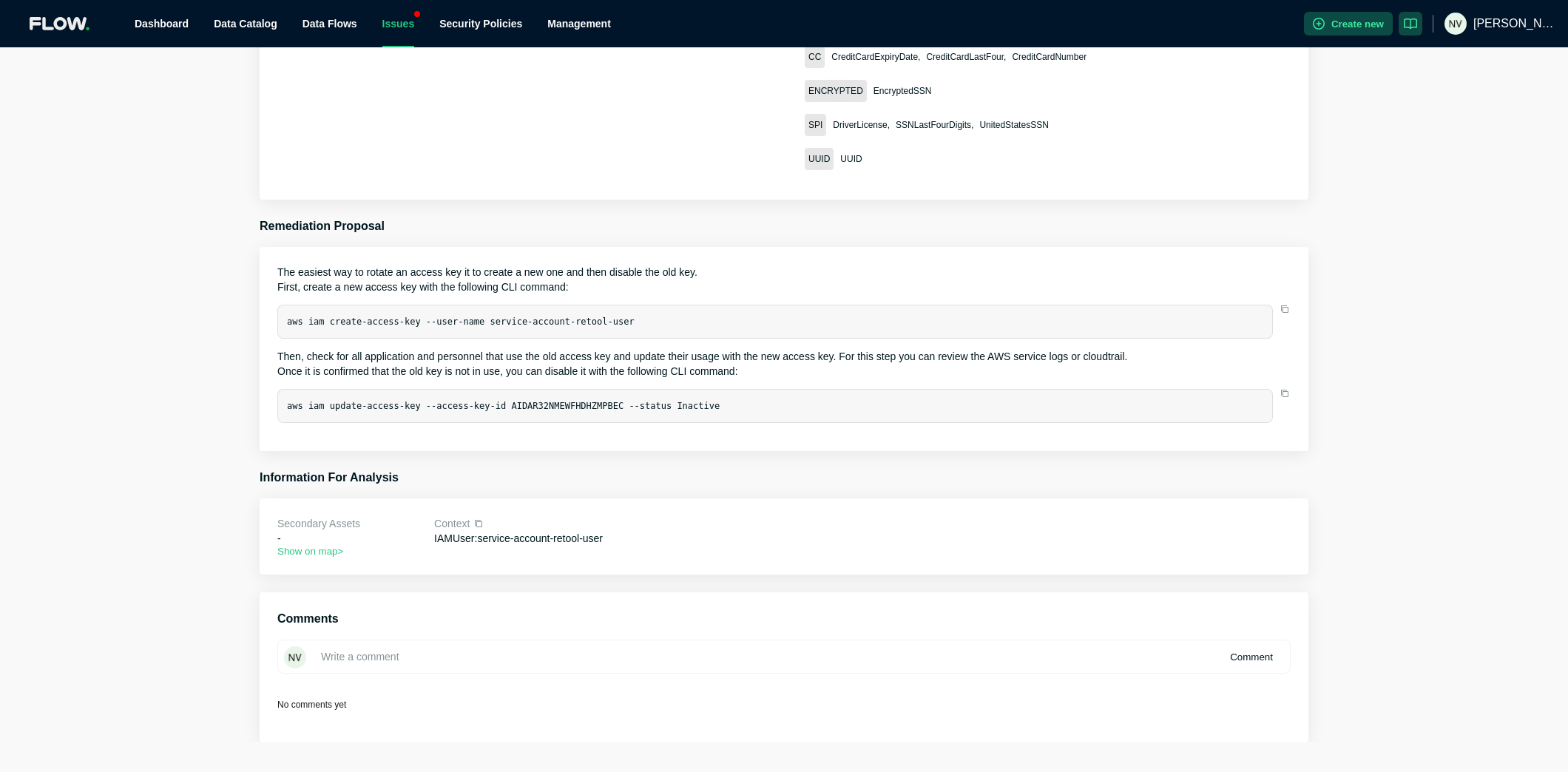
click at [457, 305] on div "aws iam create-access-key --user-name service-account-retool-user" at bounding box center [775, 322] width 995 height 34
click at [505, 317] on code "aws iam create-access-key --user-name service-account-retool-user" at bounding box center [460, 322] width 347 height 11
click at [576, 317] on code "aws iam create-access-key --user-name service-account-retool-user" at bounding box center [460, 322] width 347 height 11
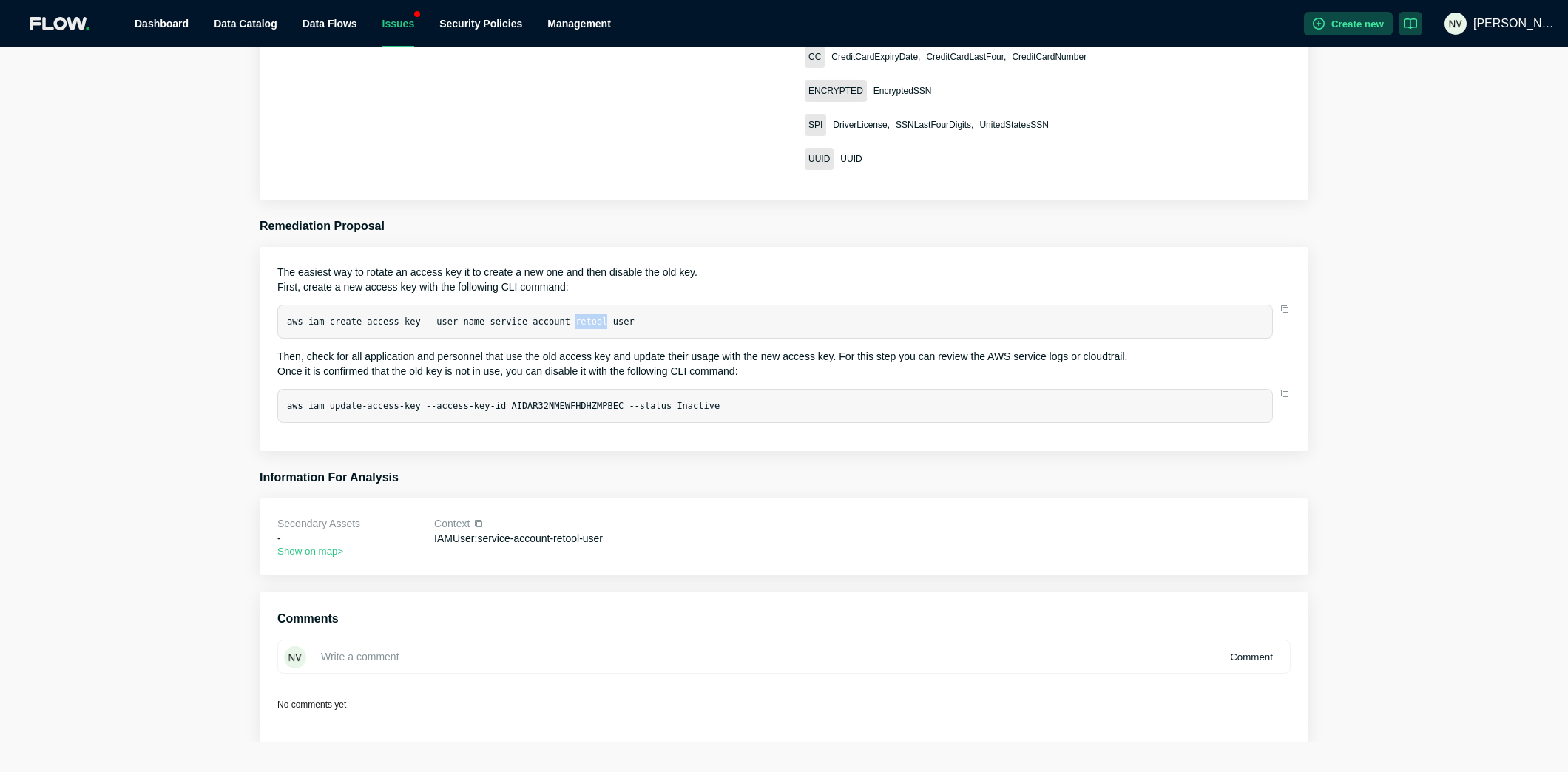
click at [576, 317] on code "aws iam create-access-key --user-name service-account-retool-user" at bounding box center [460, 322] width 347 height 11
click at [488, 401] on code "aws iam update-access-key --access-key-id AIDAR32NMEWFHDHZMPBEC --status Inacti…" at bounding box center [504, 407] width 433 height 11
click at [540, 540] on p "IAMUser : service-account-retool-user" at bounding box center [637, 539] width 406 height 14
